Goal: Task Accomplishment & Management: Use online tool/utility

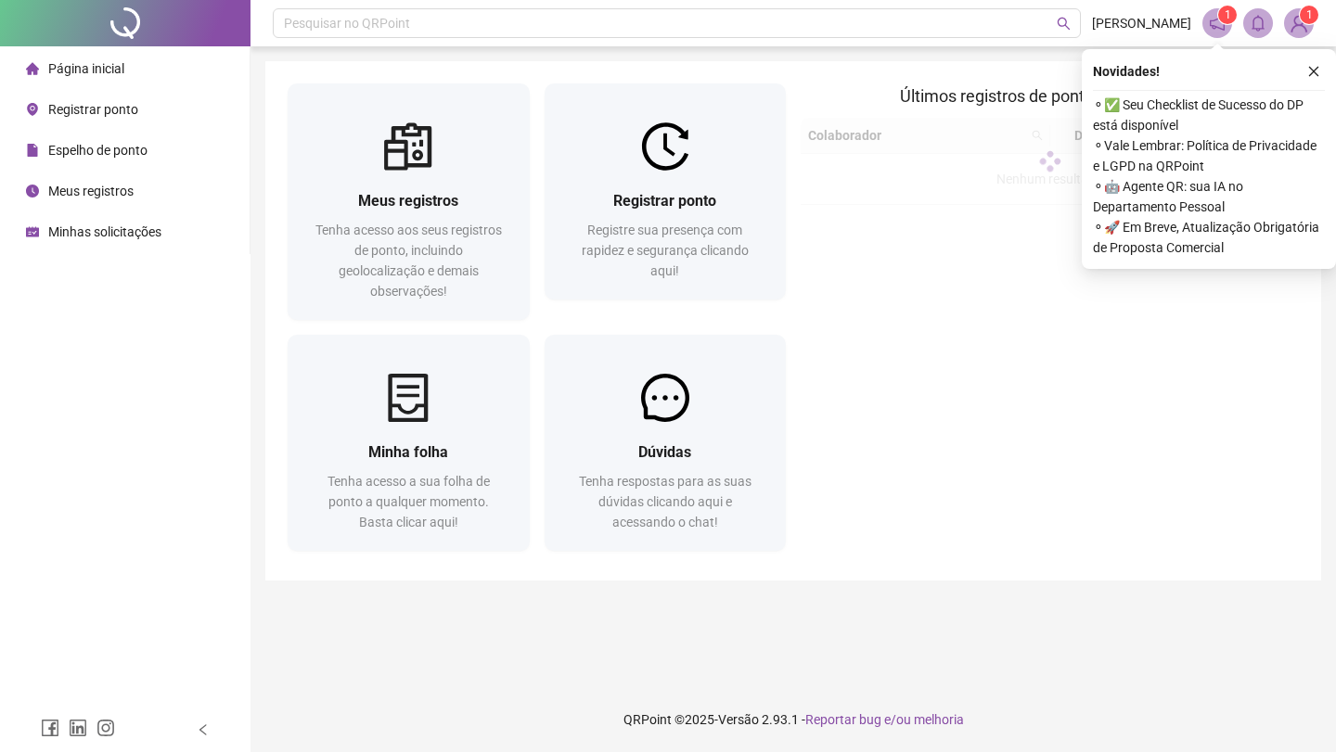
click at [646, 182] on div "Registrar ponto Registre sua presença com rapidez e segurança clicando aqui!" at bounding box center [665, 235] width 242 height 129
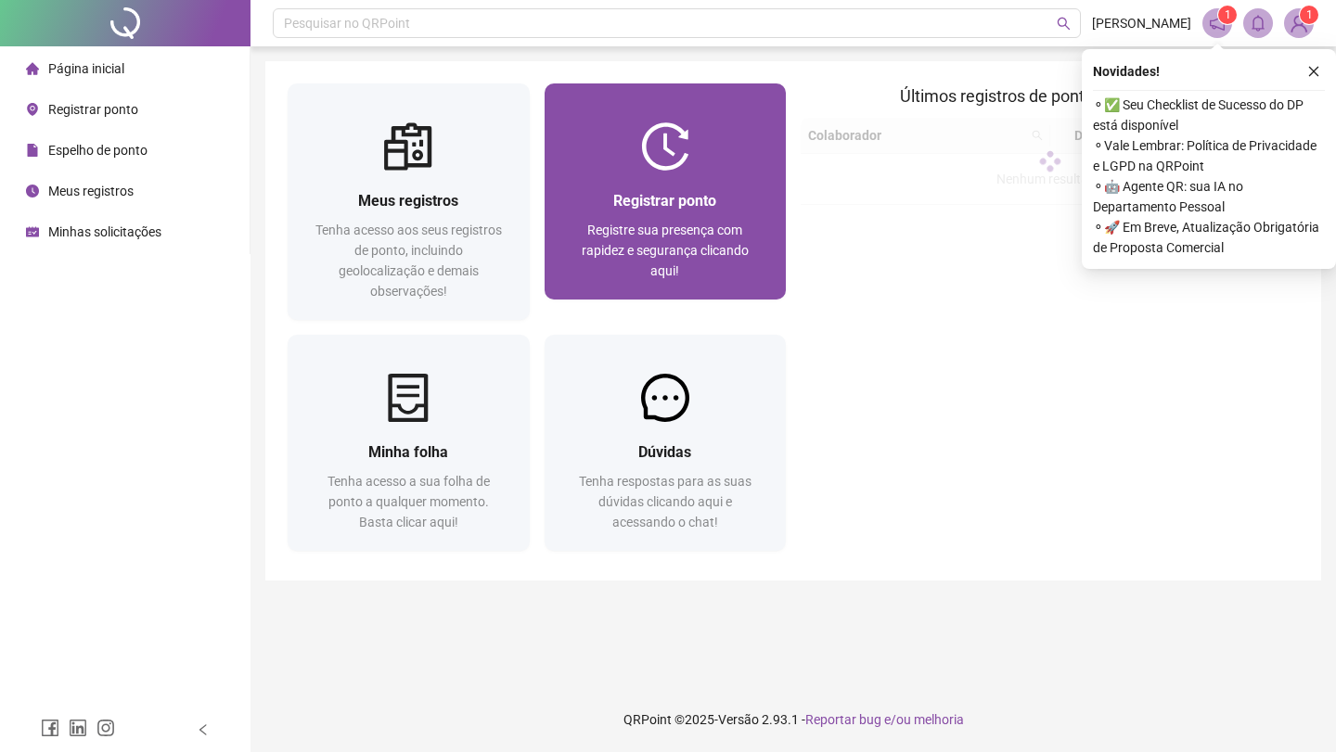
click at [687, 162] on img at bounding box center [665, 146] width 48 height 48
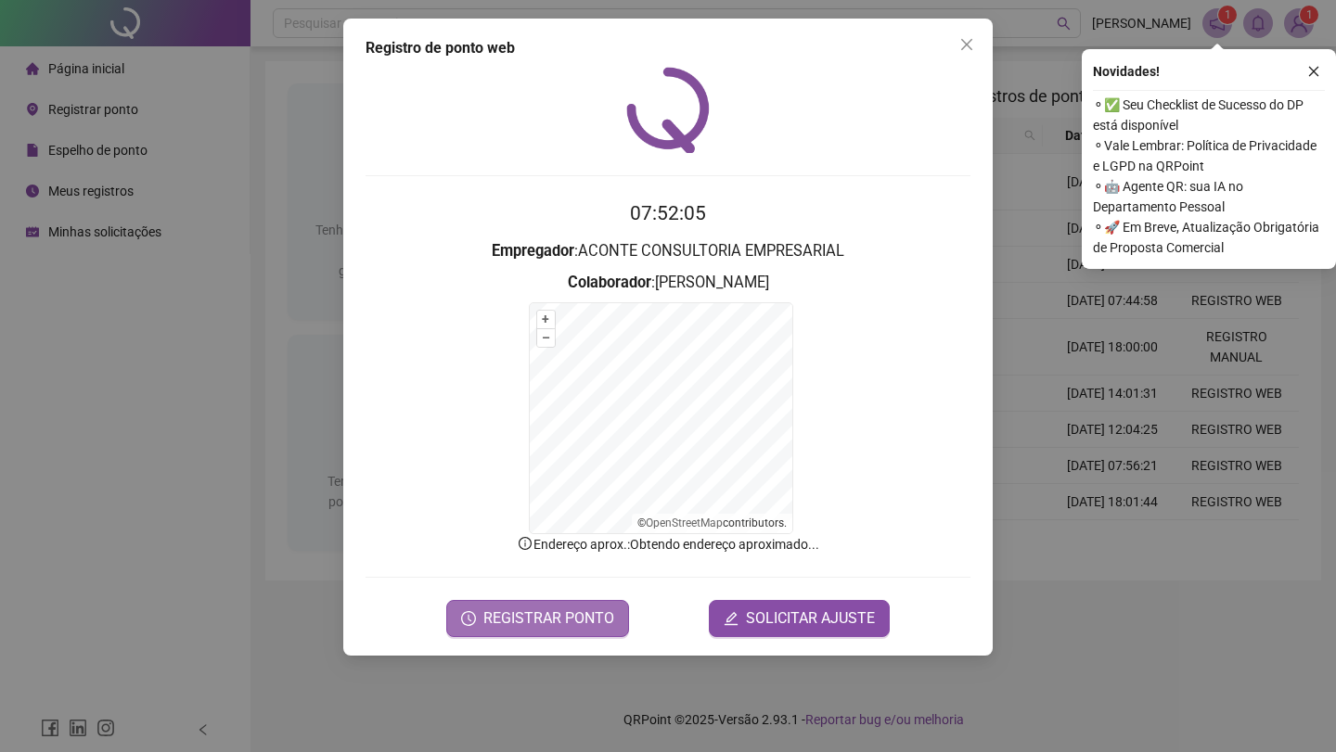
click at [524, 613] on span "REGISTRAR PONTO" at bounding box center [548, 619] width 131 height 22
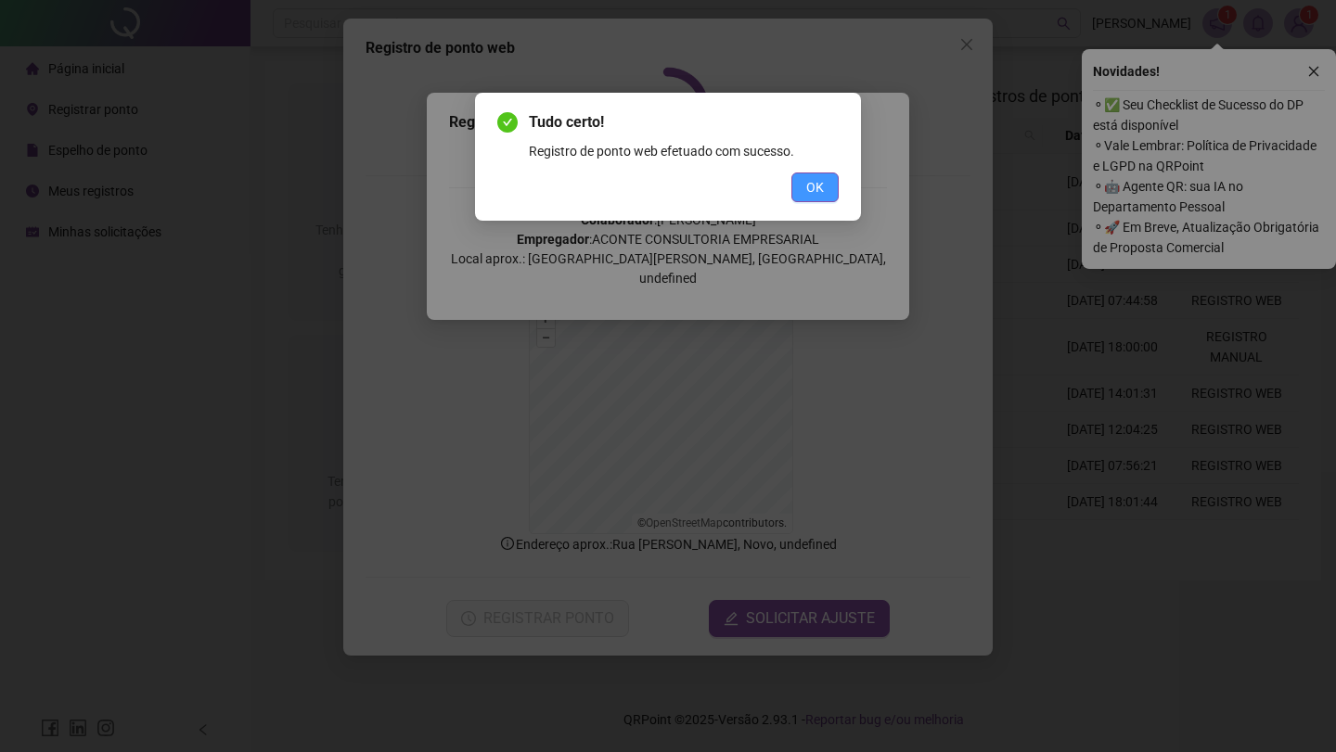
click at [797, 186] on button "OK" at bounding box center [814, 188] width 47 height 30
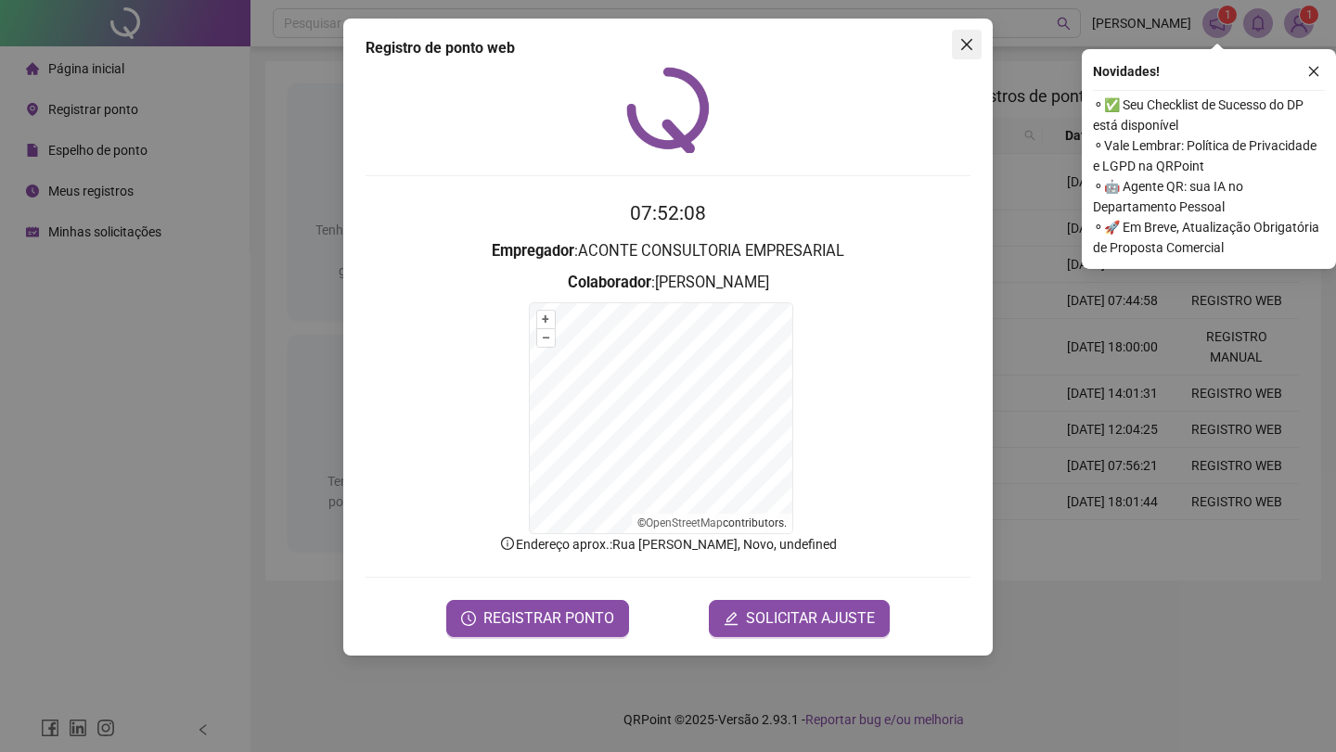
click at [966, 39] on icon "close" at bounding box center [966, 44] width 15 height 15
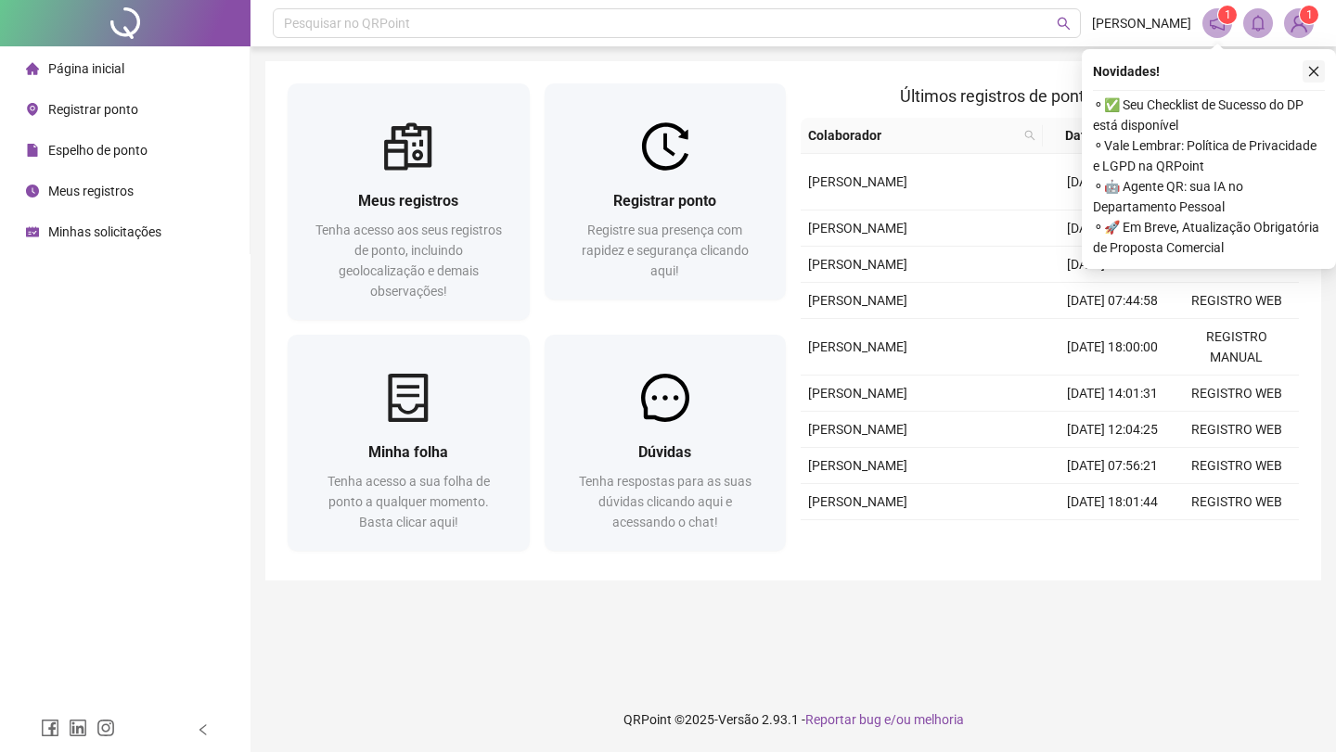
click at [1310, 73] on icon "close" at bounding box center [1313, 71] width 13 height 13
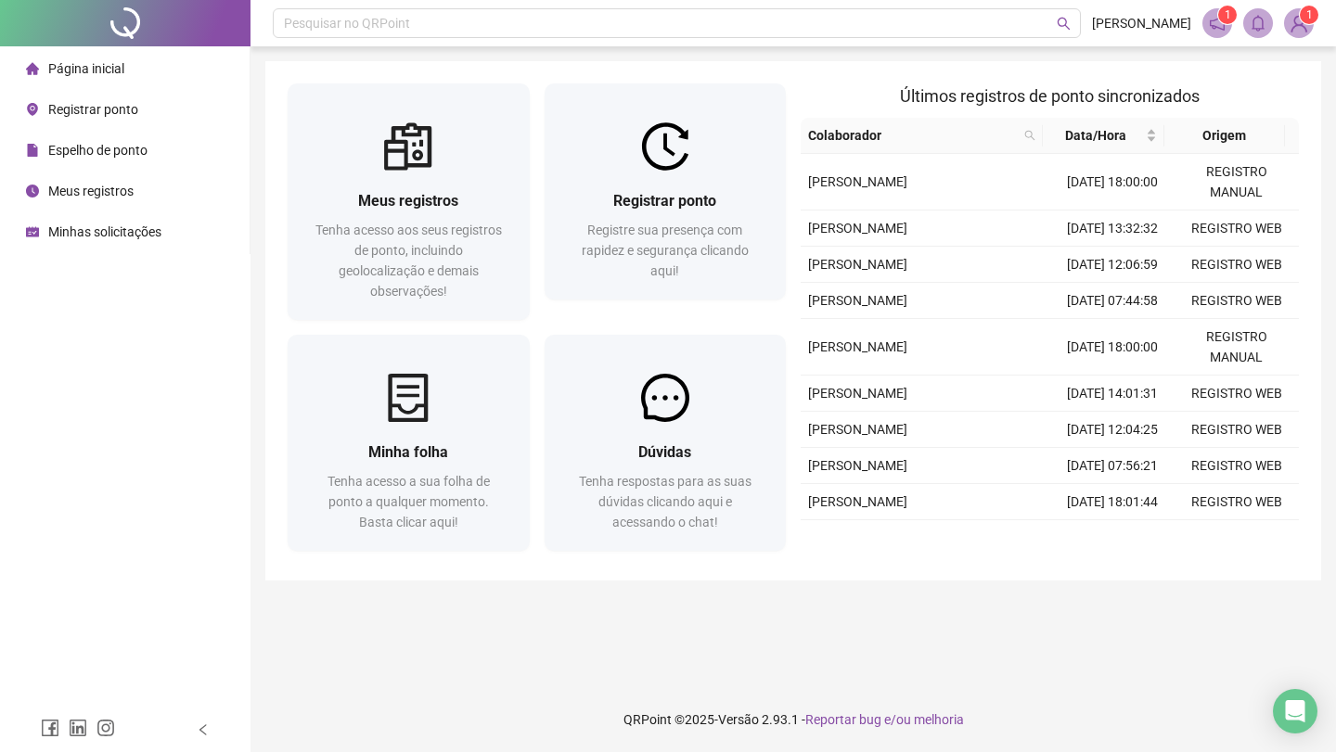
click at [1303, 27] on img at bounding box center [1299, 23] width 28 height 28
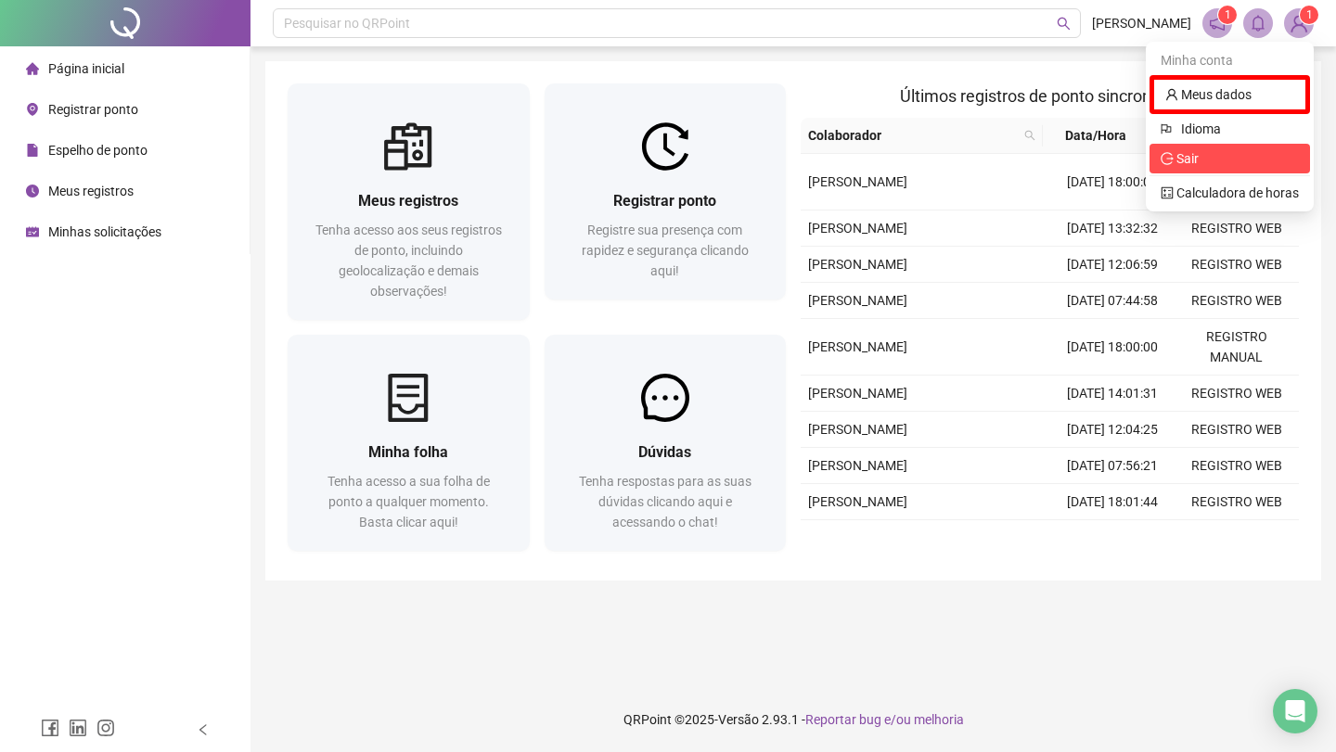
click at [1204, 159] on span "Sair" at bounding box center [1229, 158] width 138 height 20
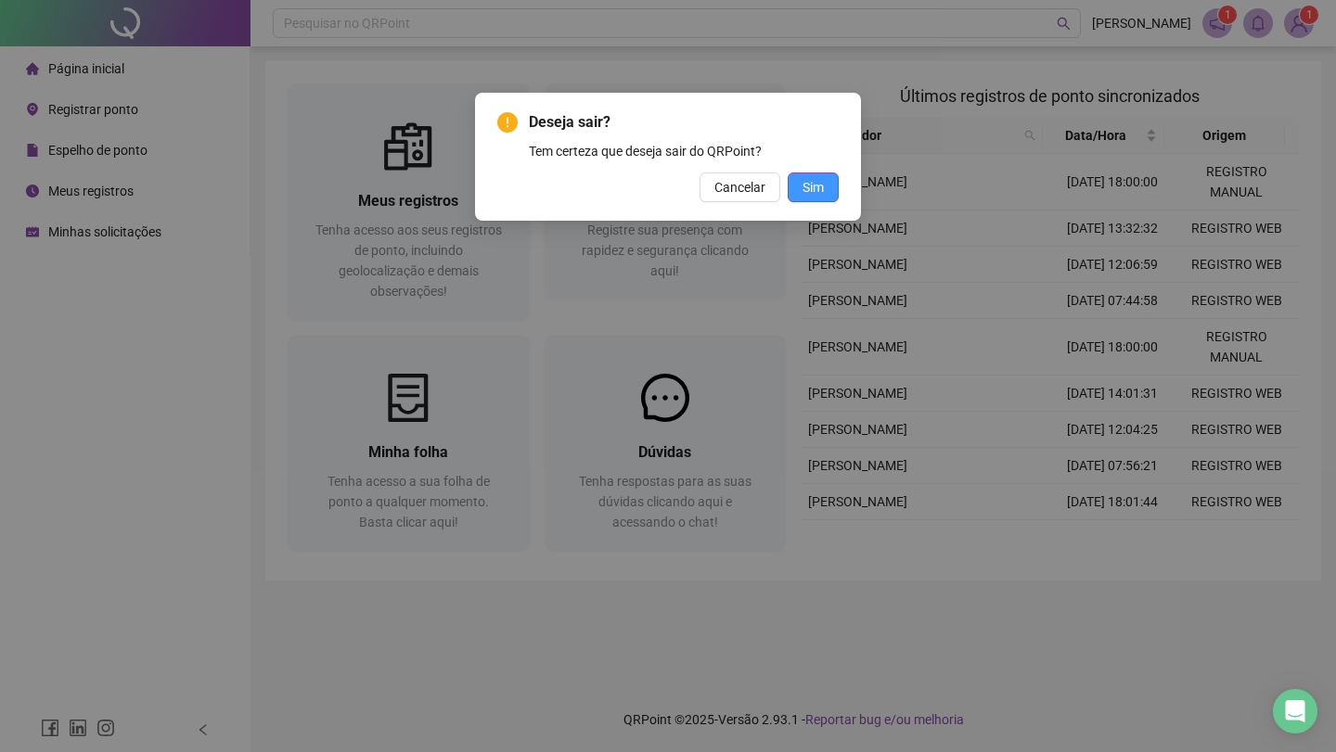
click at [815, 188] on span "Sim" at bounding box center [812, 187] width 21 height 20
